Goal: Task Accomplishment & Management: Manage account settings

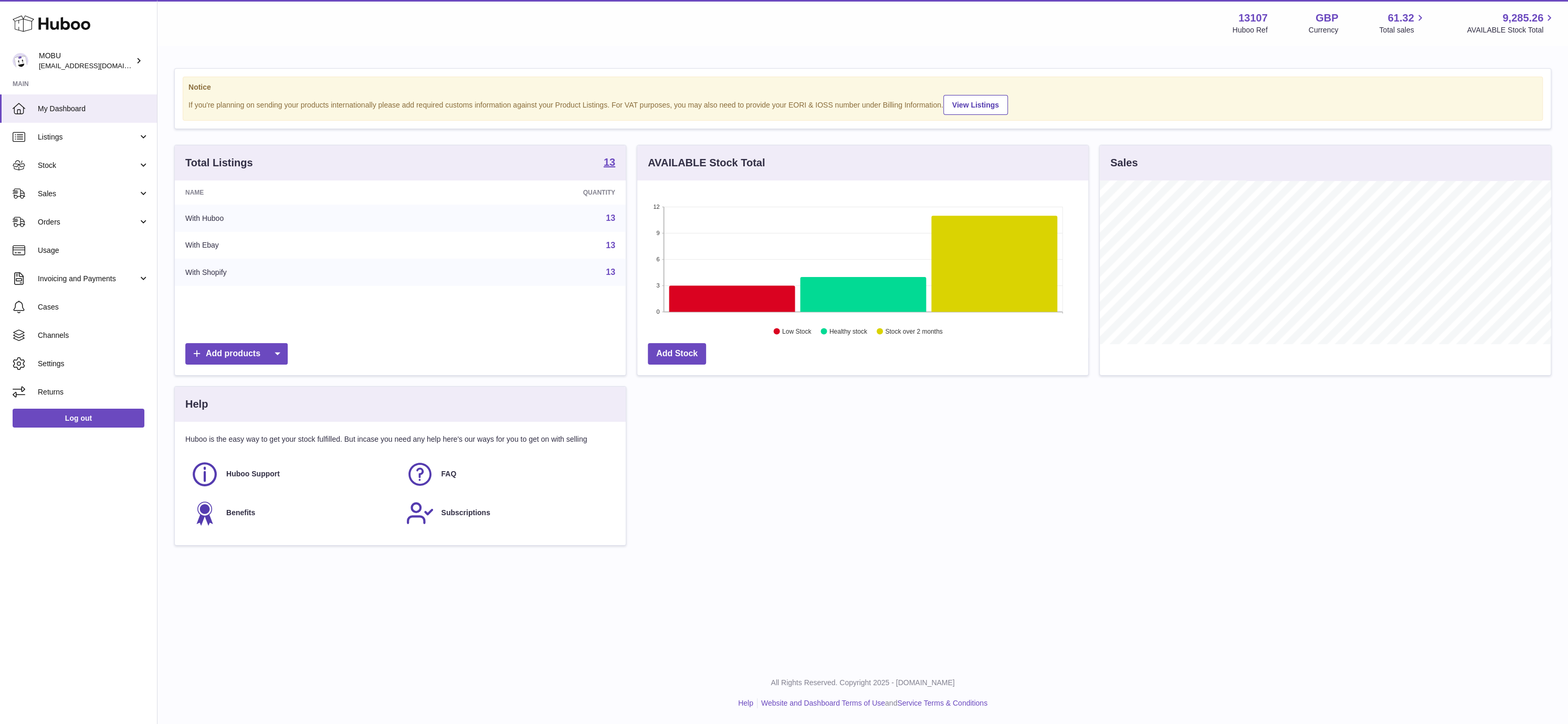
scroll to position [164, 452]
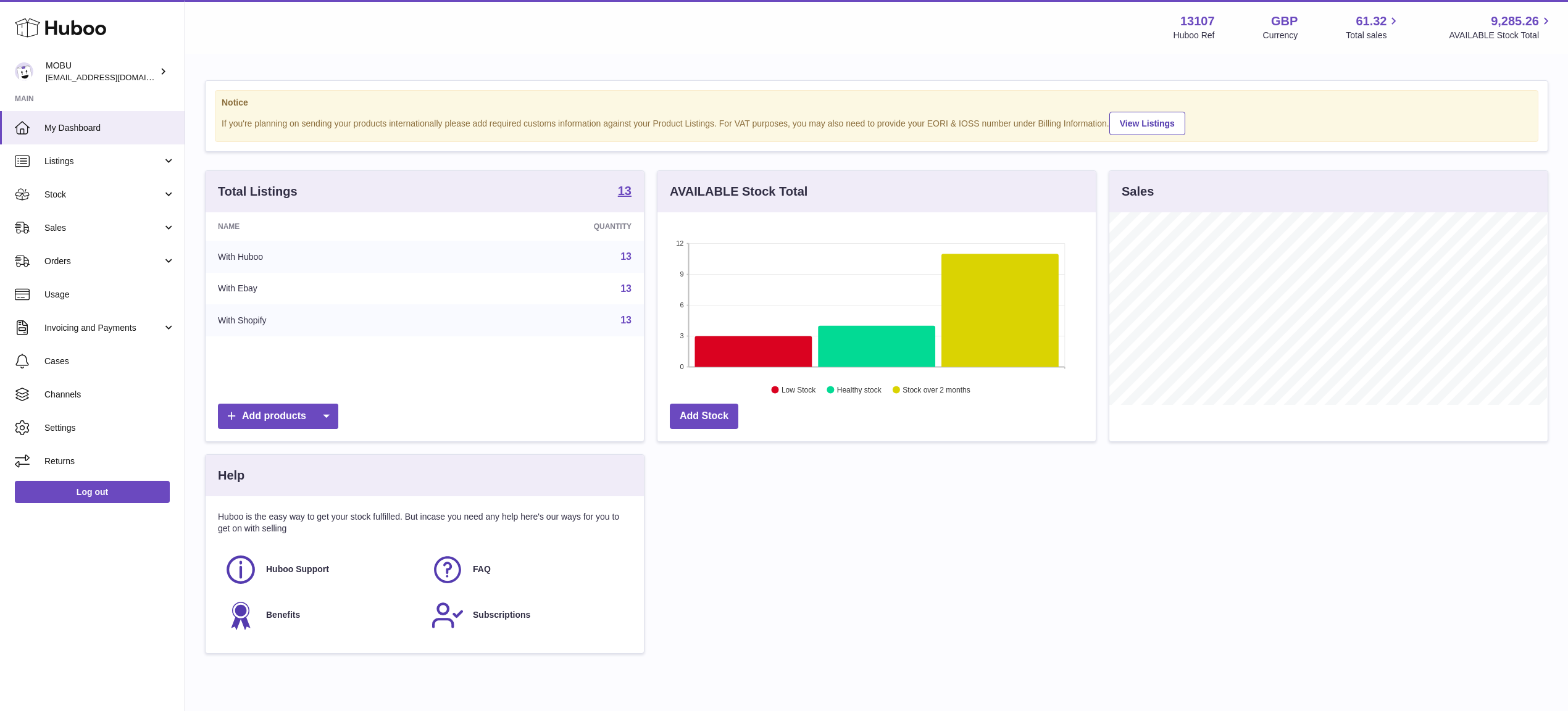
scroll to position [193, 438]
click at [90, 223] on span "Sales" at bounding box center [103, 228] width 118 height 12
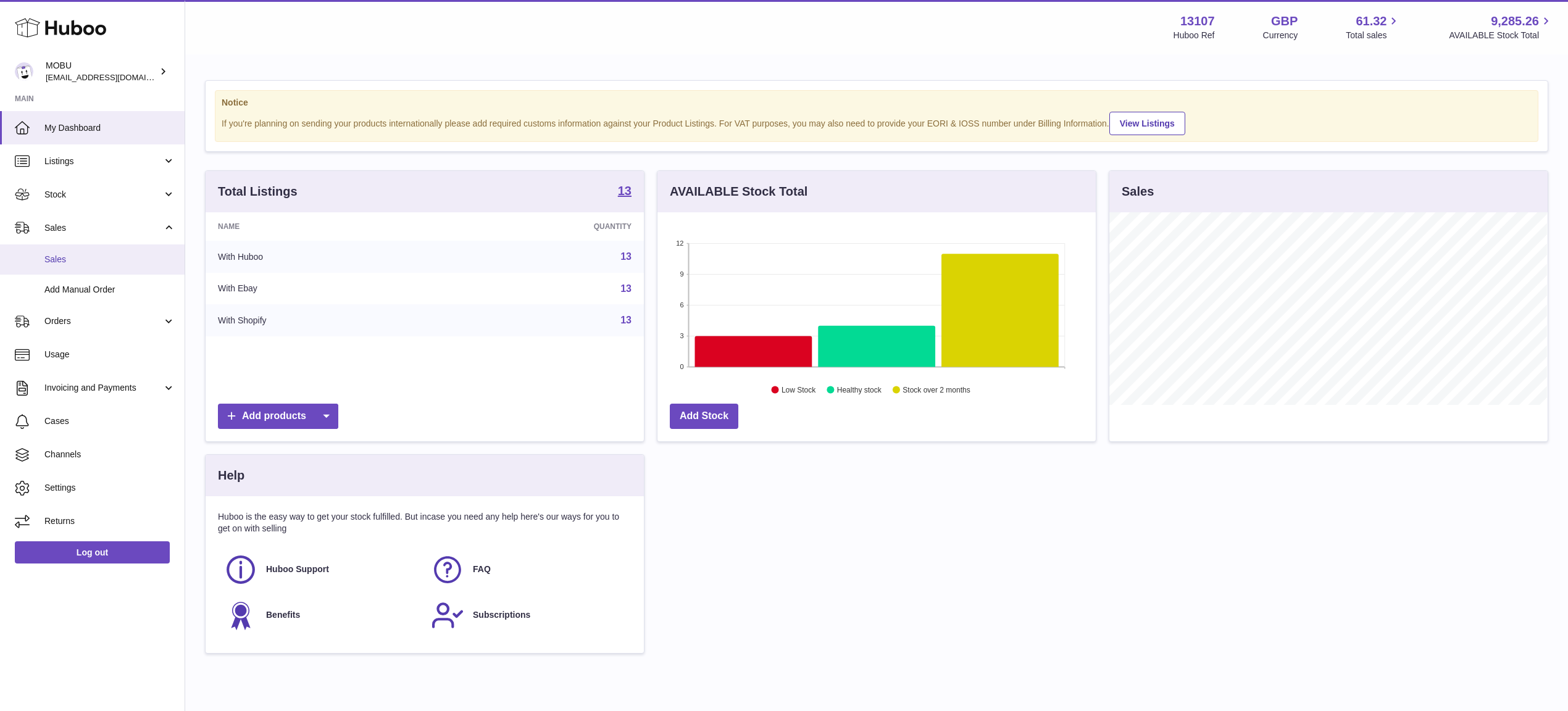
click at [112, 261] on span "Sales" at bounding box center [110, 260] width 131 height 12
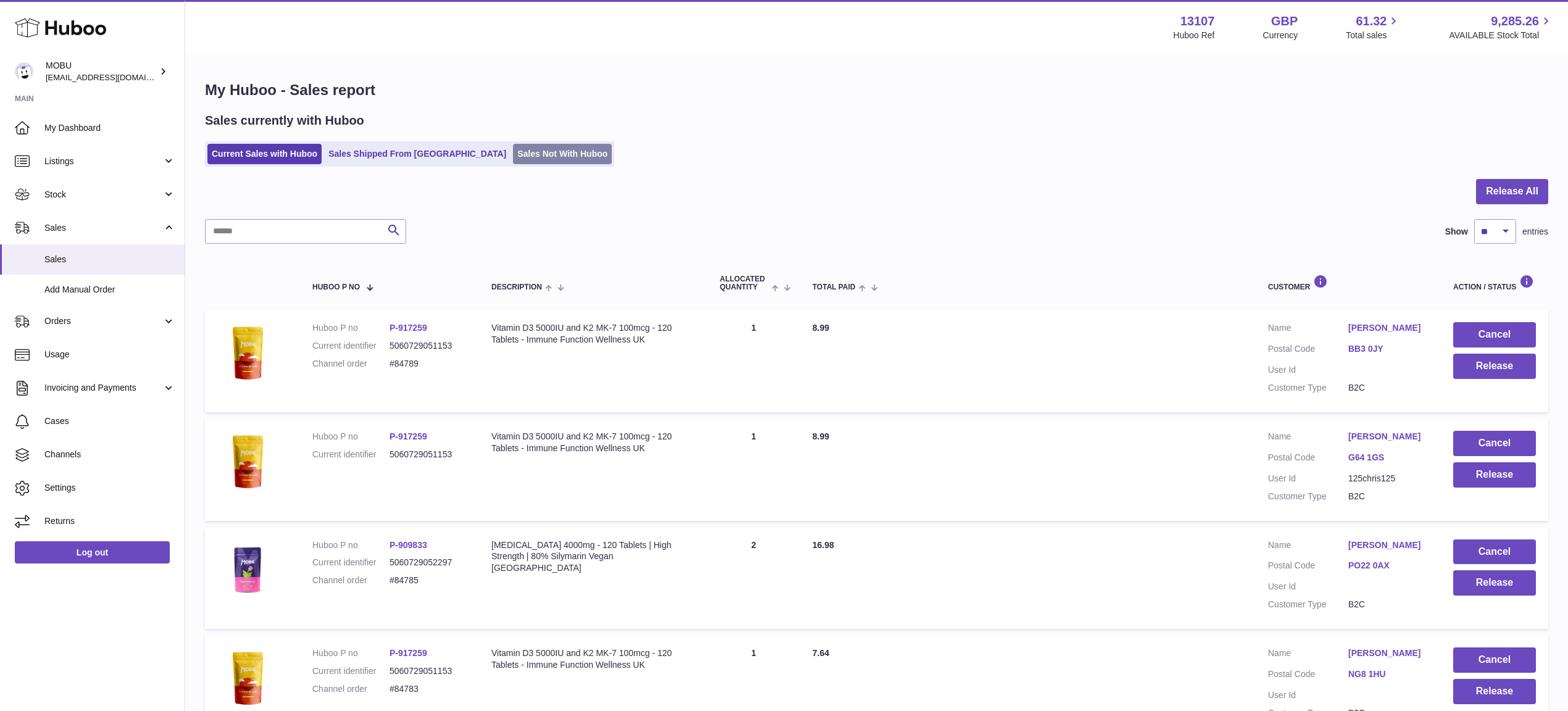
click at [518, 147] on link "Sales Not With Huboo" at bounding box center [562, 154] width 99 height 21
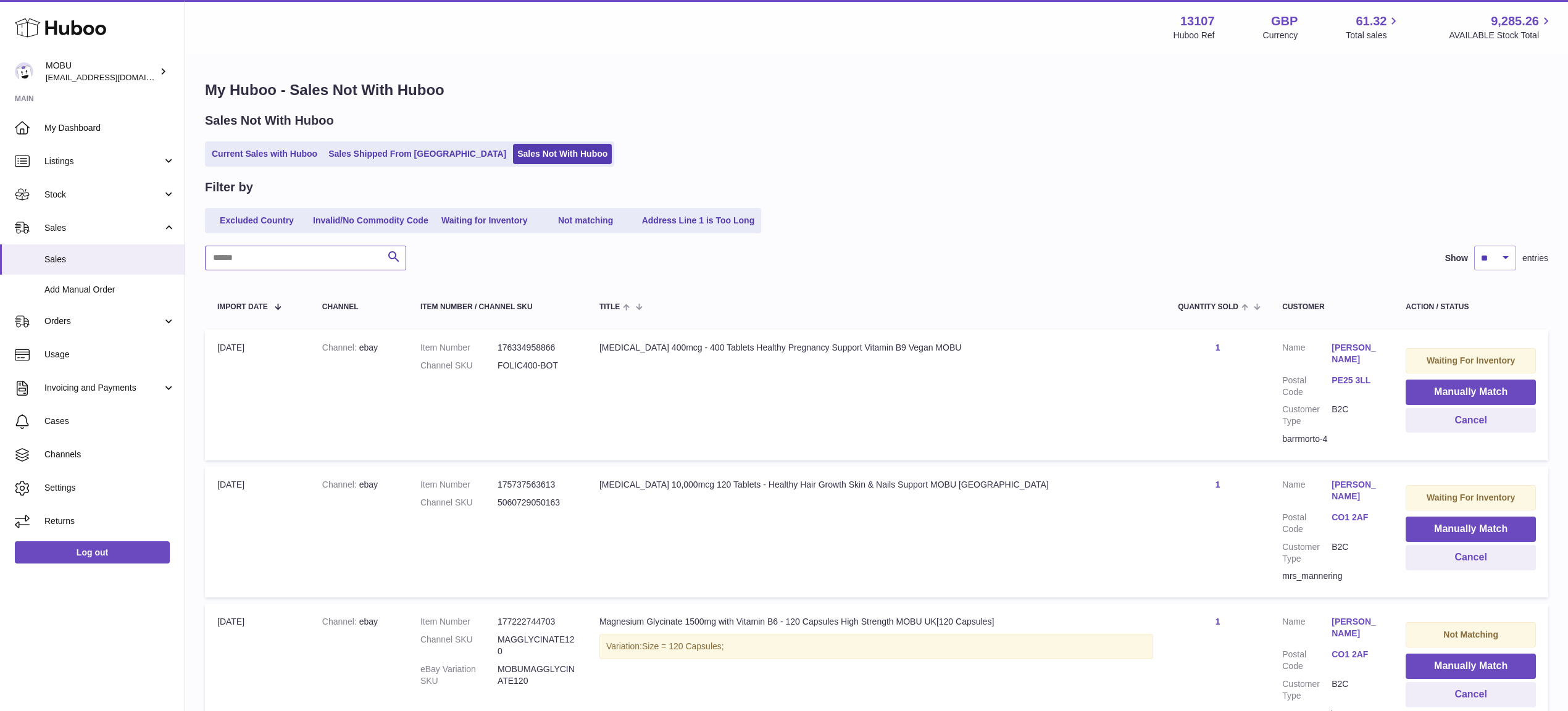
click at [272, 256] on input "text" at bounding box center [306, 258] width 201 height 24
type input "********"
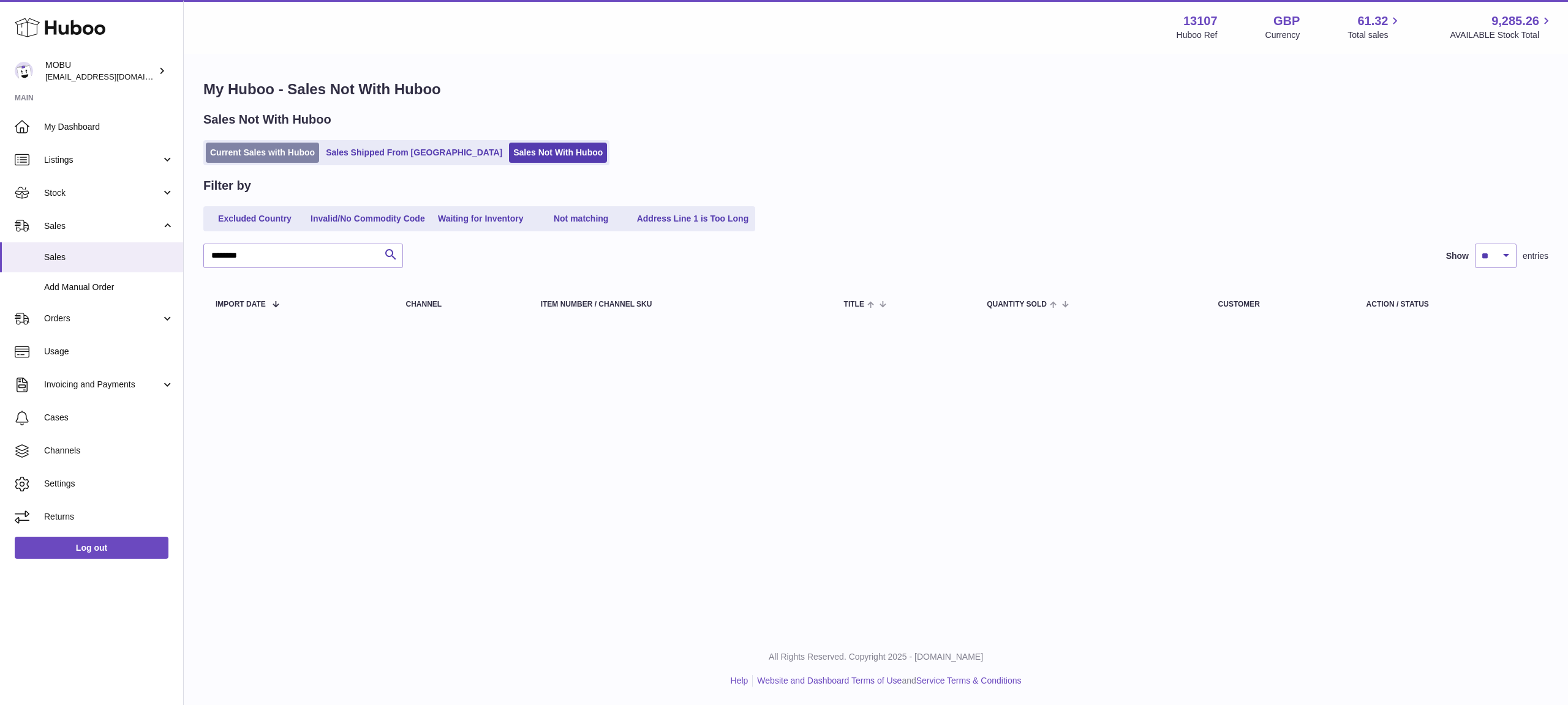
click at [262, 148] on link "Current Sales with Huboo" at bounding box center [262, 153] width 113 height 21
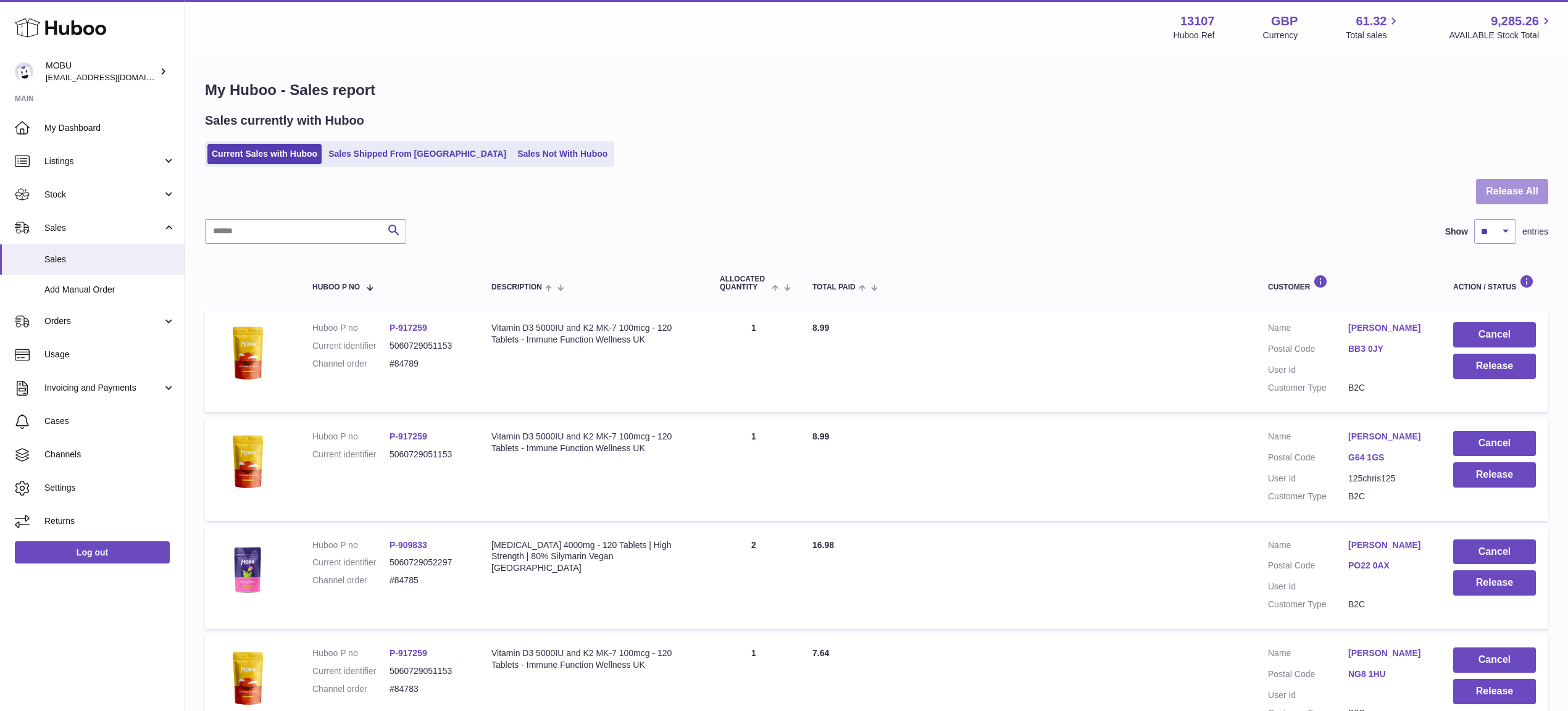
click at [1532, 197] on button "Release All" at bounding box center [1512, 192] width 73 height 25
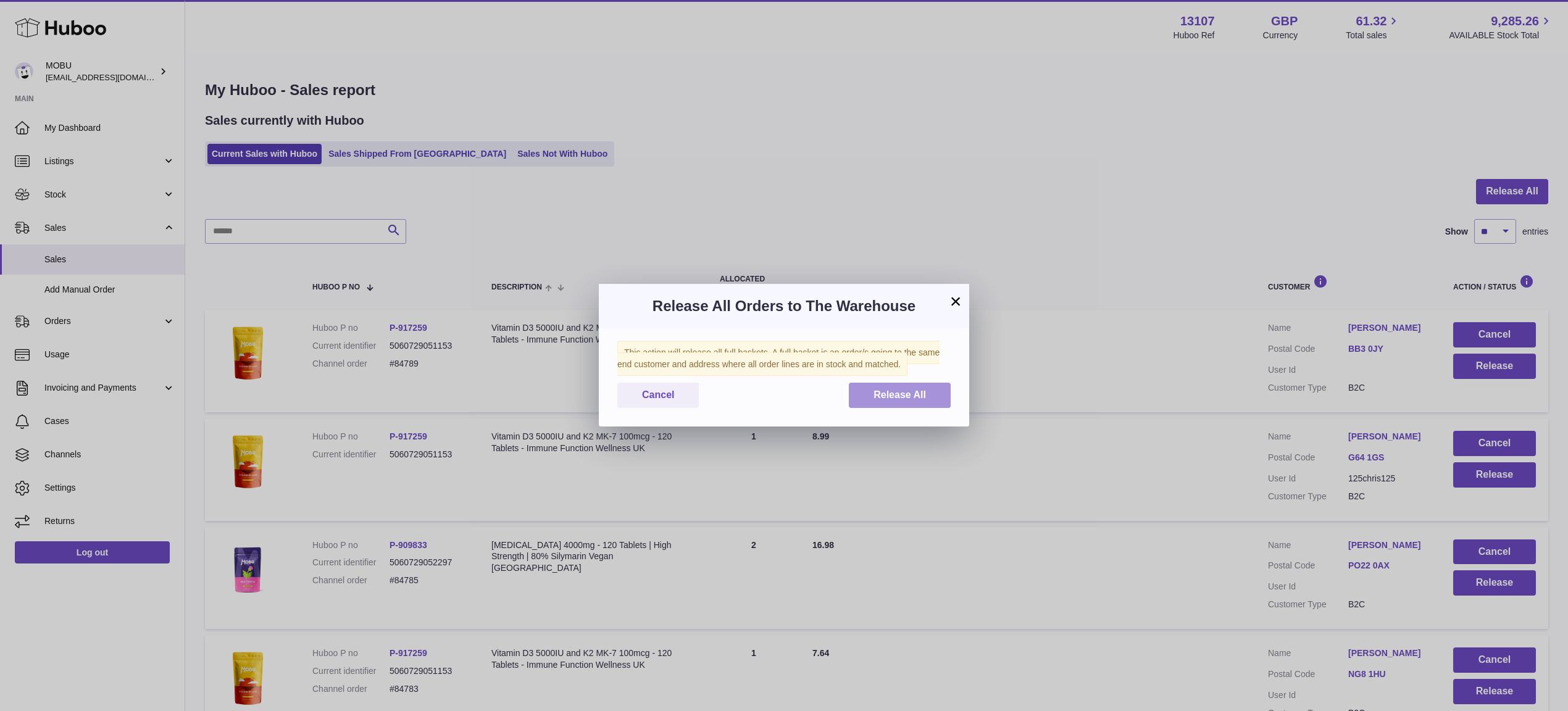
click at [901, 395] on span "Release All" at bounding box center [899, 395] width 53 height 10
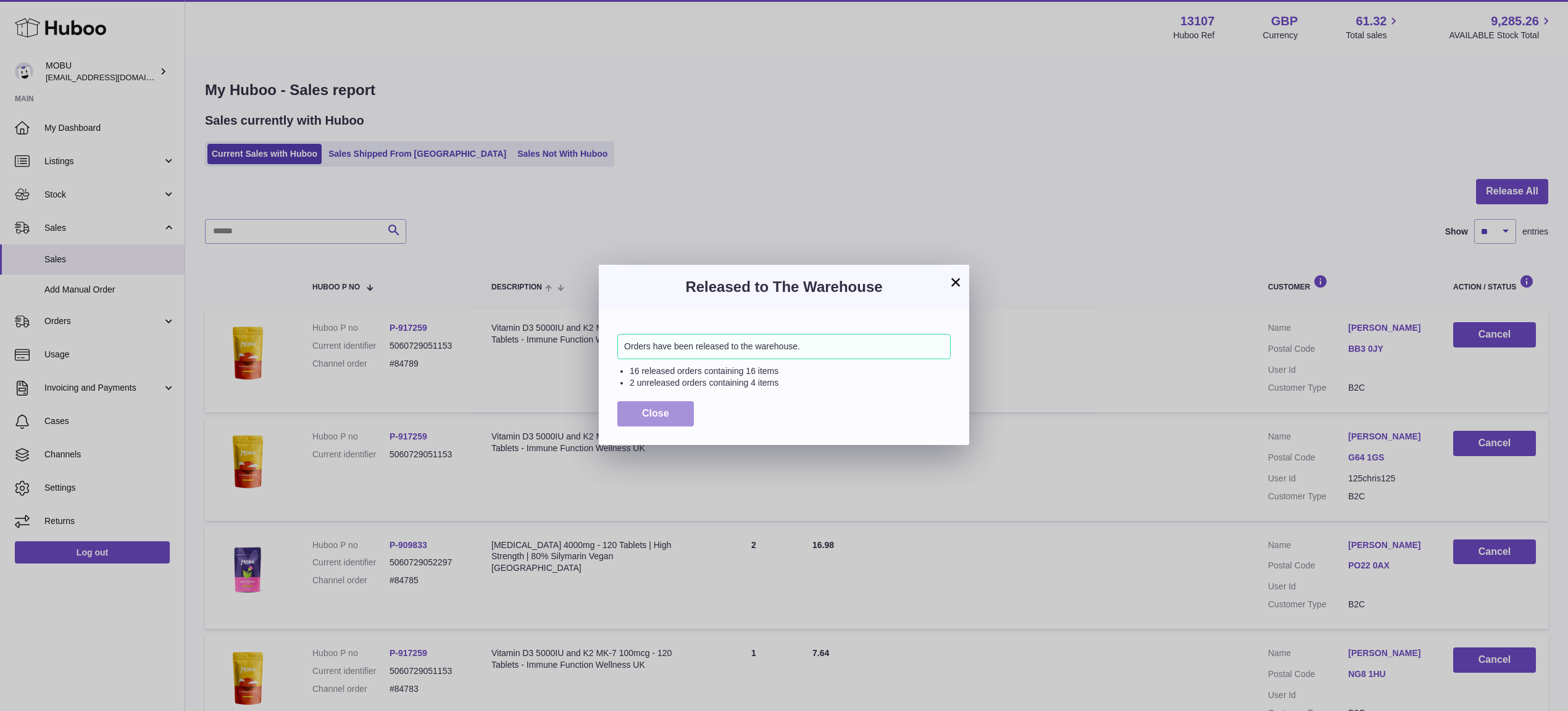
click at [653, 424] on button "Close" at bounding box center [655, 414] width 76 height 25
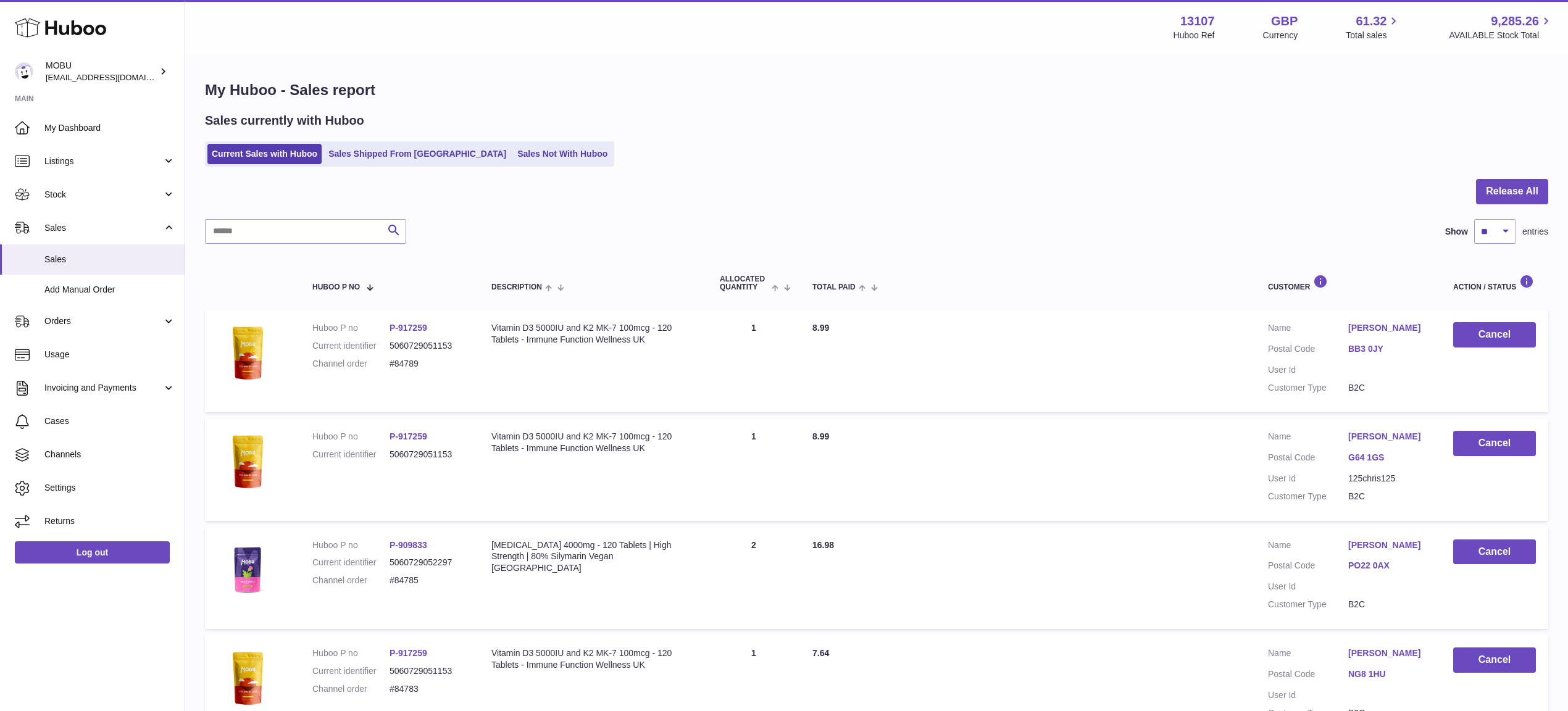
click at [1170, 144] on div "Current Sales with Huboo Sales Shipped From [GEOGRAPHIC_DATA] Sales Not With Hu…" at bounding box center [877, 154] width 1344 height 25
click at [1495, 235] on select "** ** ** ***" at bounding box center [1495, 231] width 42 height 24
select select "***"
click at [1475, 219] on select "** ** ** ***" at bounding box center [1495, 231] width 42 height 24
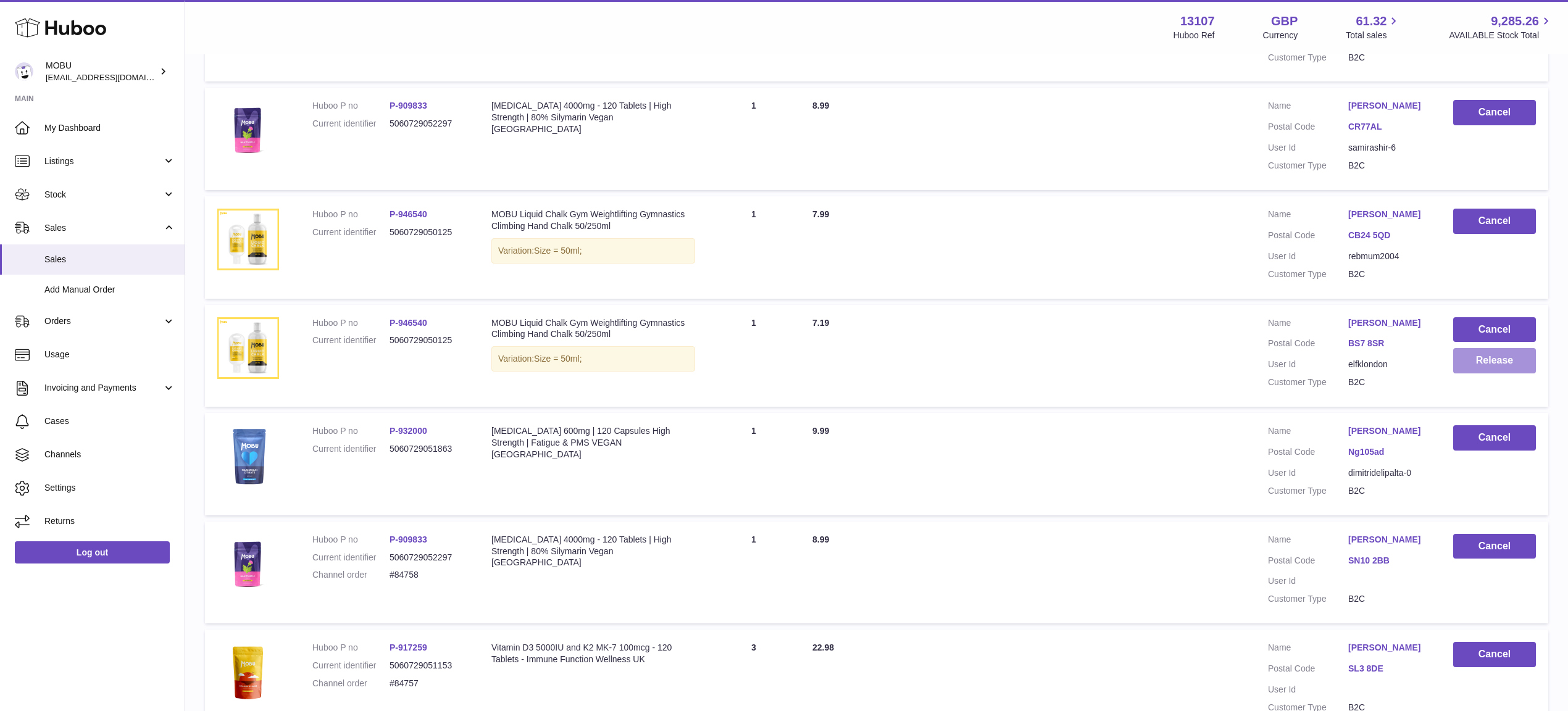
click at [1515, 350] on button "Release" at bounding box center [1495, 361] width 83 height 25
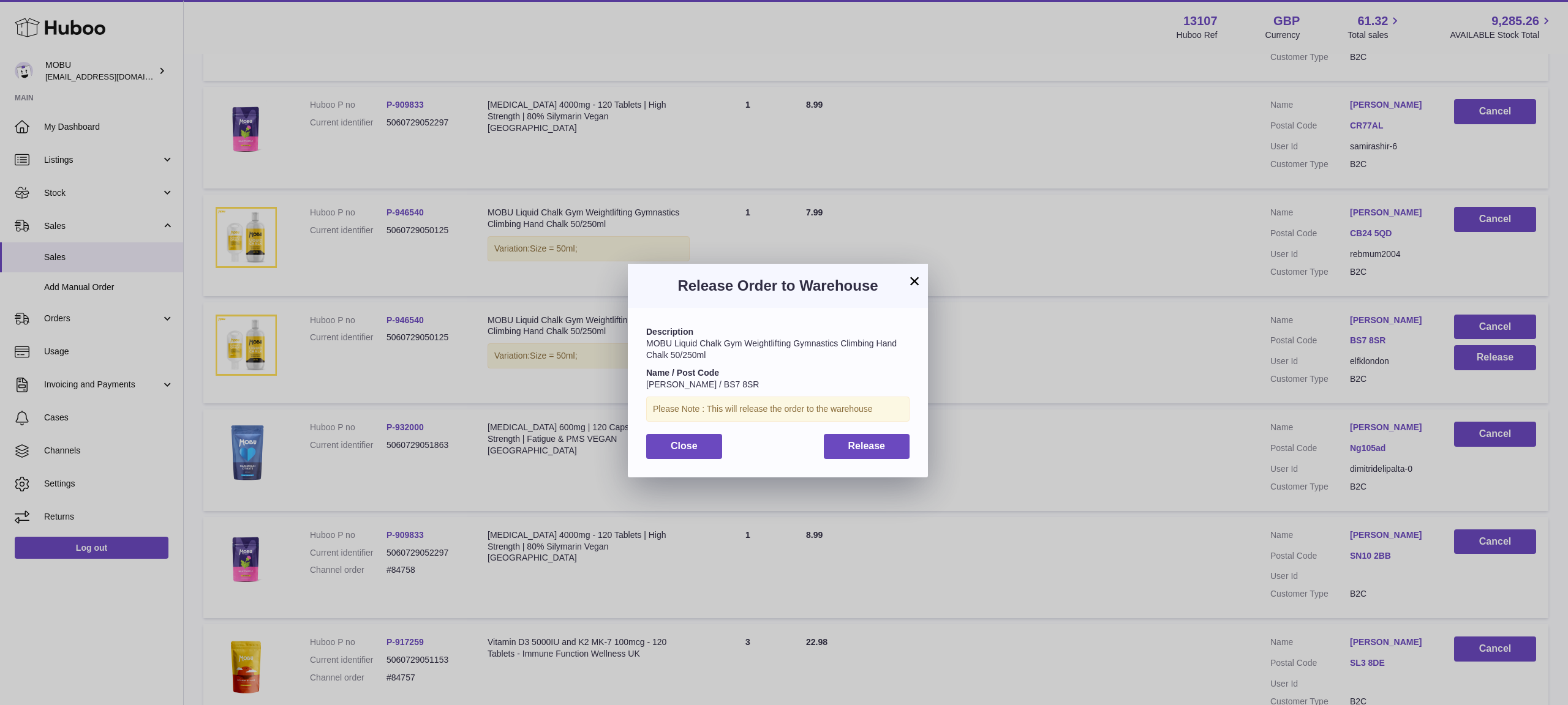
drag, startPoint x: 832, startPoint y: 467, endPoint x: 850, endPoint y: 459, distance: 19.7
click at [832, 467] on div "Description MOBU Liquid Chalk Gym Weightlifting Gymnastics Climbing Hand Chalk …" at bounding box center [777, 392] width 300 height 169
click at [855, 458] on button "Release" at bounding box center [867, 446] width 87 height 25
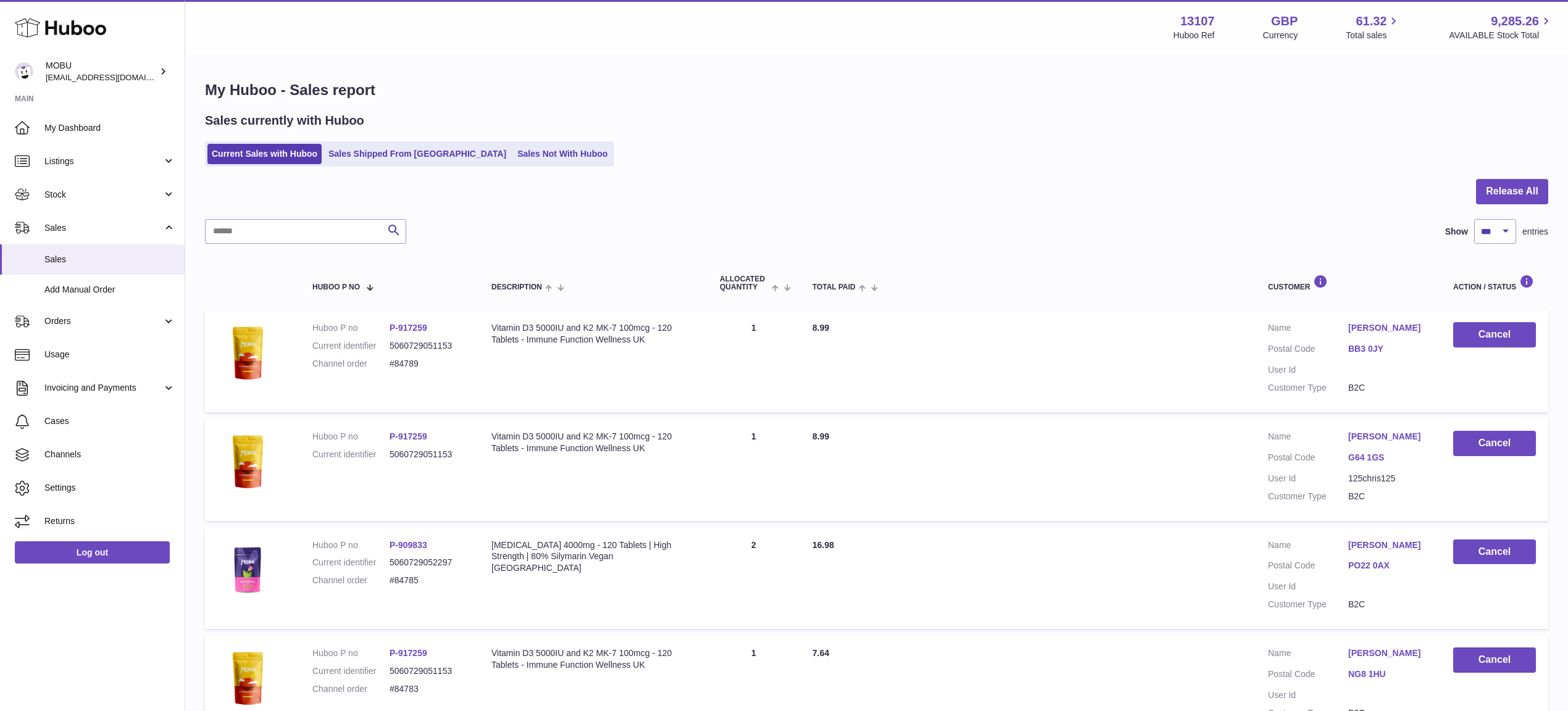
scroll to position [1857, 0]
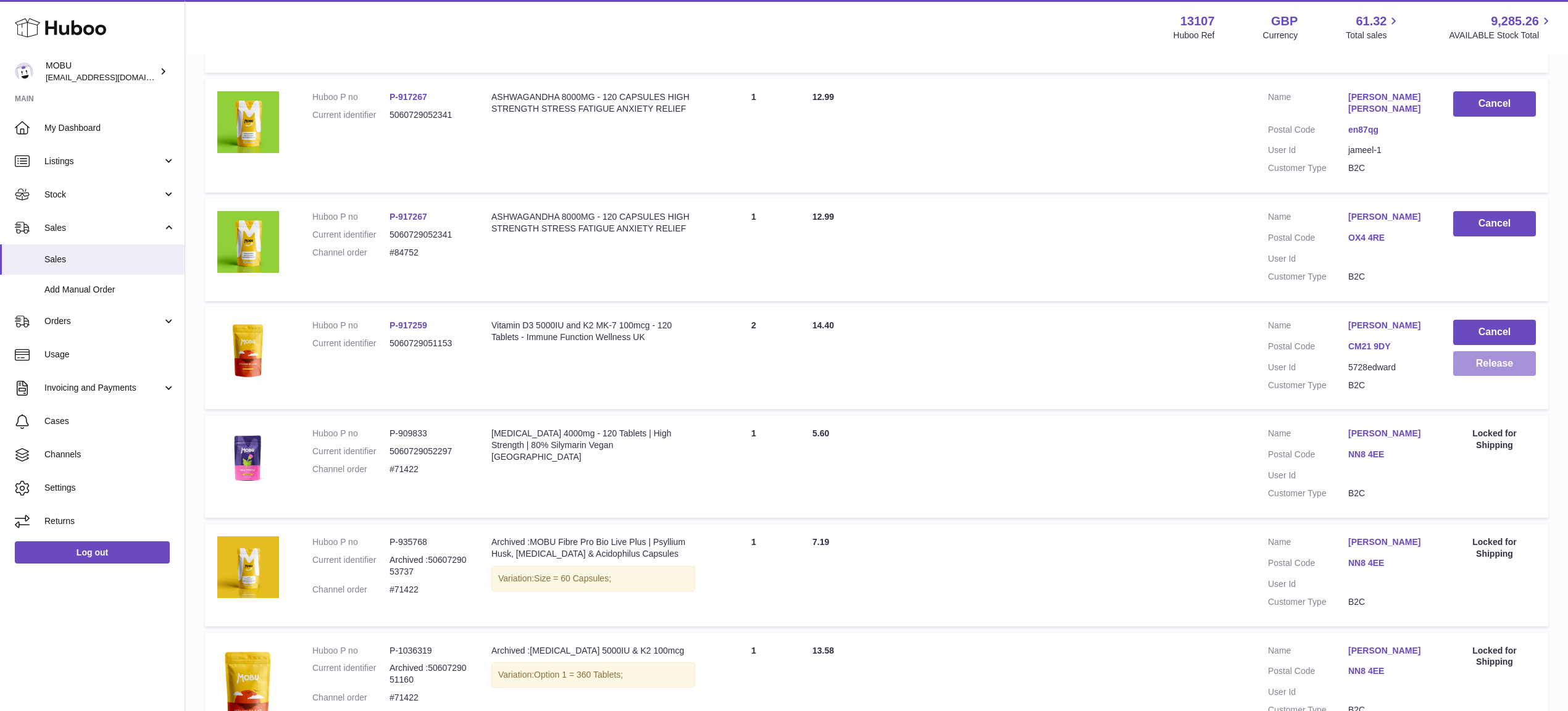
click at [1481, 358] on button "Release" at bounding box center [1495, 364] width 83 height 25
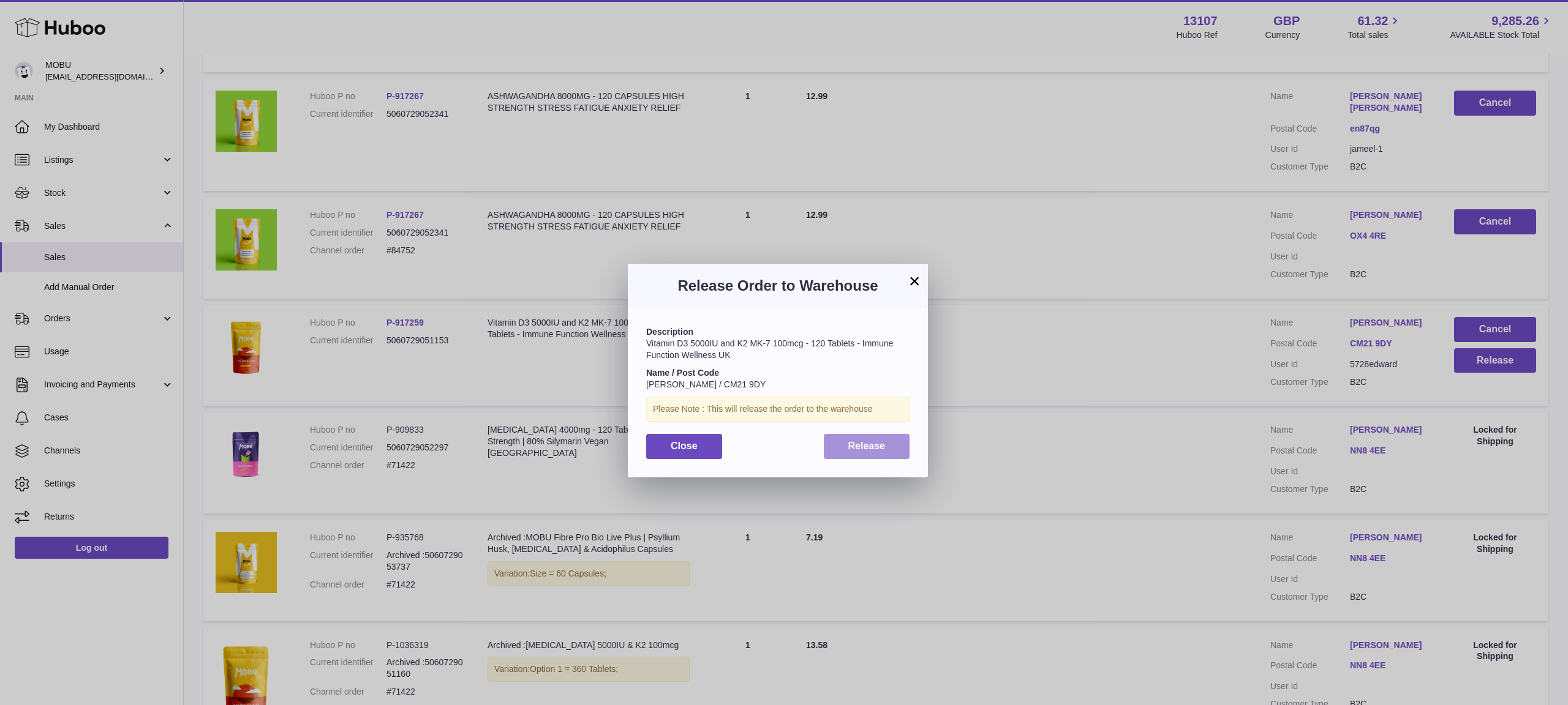
click at [888, 443] on button "Release" at bounding box center [867, 446] width 87 height 25
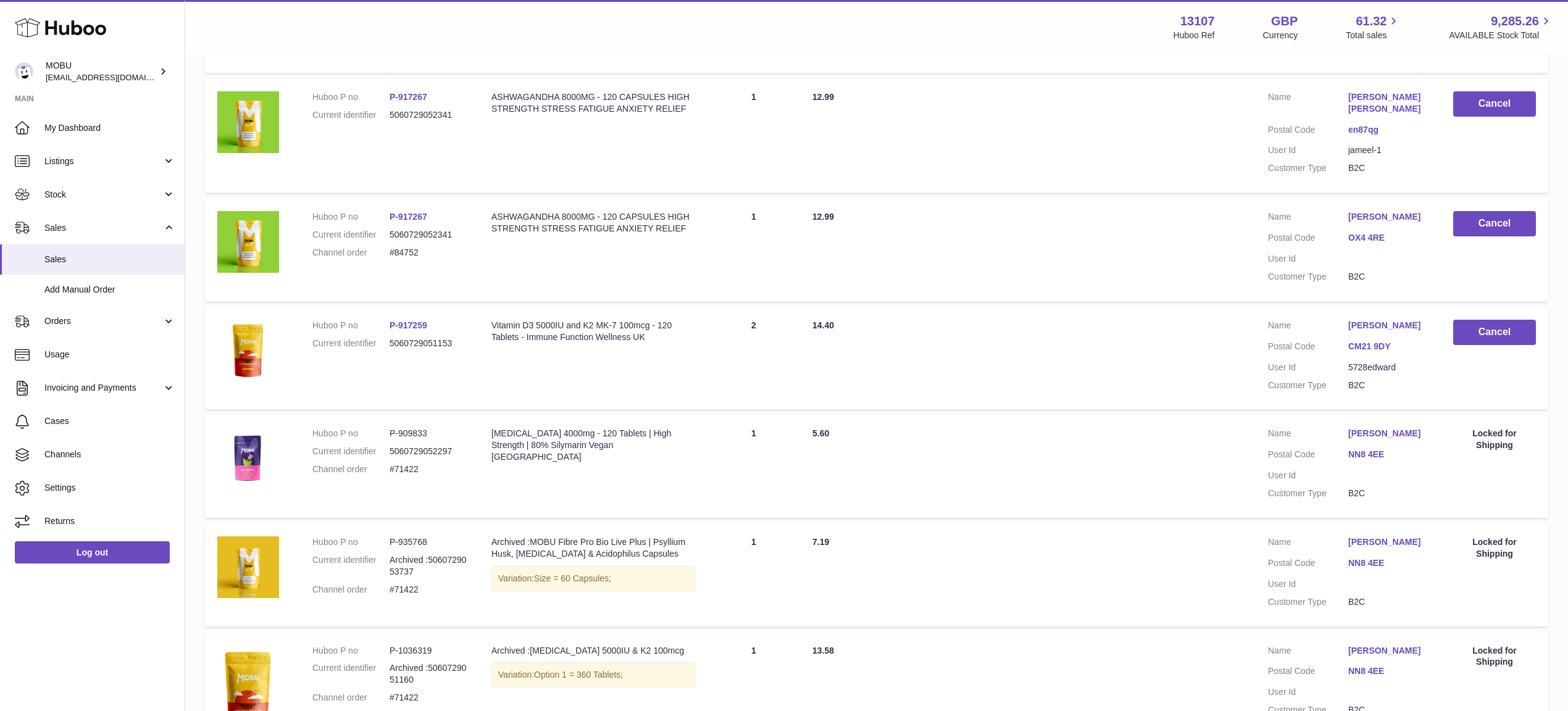
click at [866, 307] on td "Total Paid 14.40" at bounding box center [1027, 358] width 456 height 102
